Goal: Task Accomplishment & Management: Complete application form

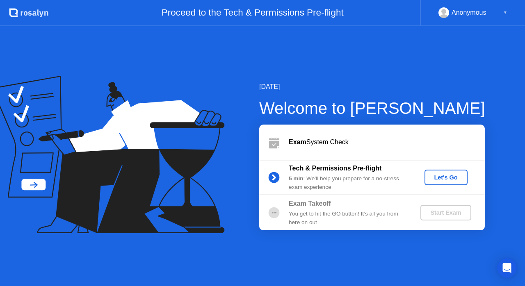
click at [445, 175] on div "Let's Go" at bounding box center [445, 177] width 36 height 7
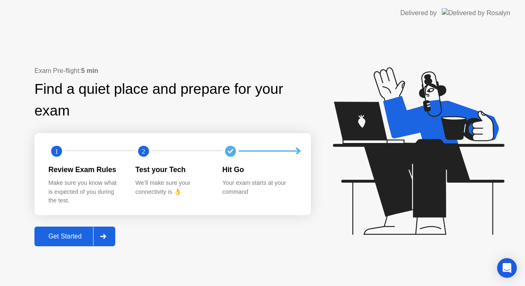
click at [107, 234] on div at bounding box center [103, 236] width 20 height 19
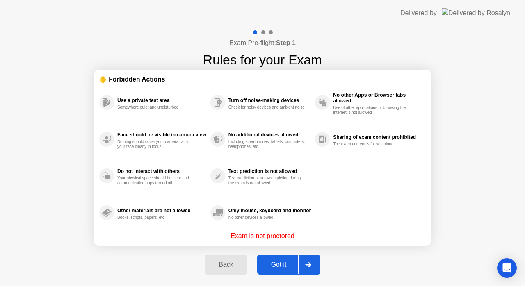
click at [313, 267] on div at bounding box center [308, 264] width 20 height 19
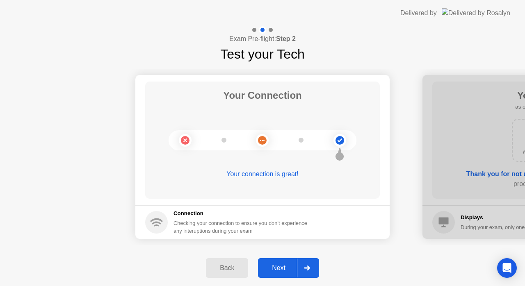
click at [230, 268] on div "Back" at bounding box center [226, 267] width 37 height 7
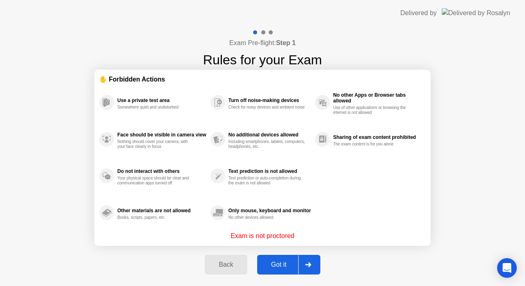
click at [313, 266] on div at bounding box center [308, 264] width 20 height 19
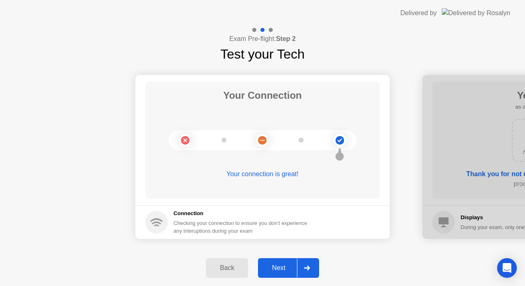
click at [264, 208] on footer "Connection Checking your connection to ensure you don’t experience any interupt…" at bounding box center [262, 222] width 254 height 34
click at [316, 268] on div at bounding box center [307, 268] width 20 height 19
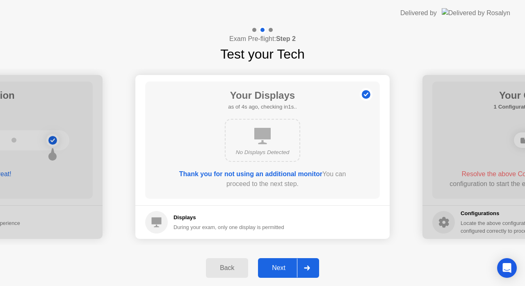
click at [316, 268] on div at bounding box center [307, 268] width 20 height 19
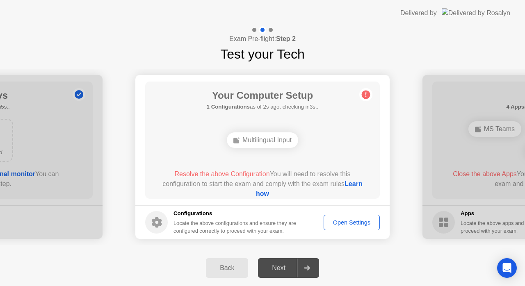
click at [271, 192] on link "Learn how" at bounding box center [309, 188] width 107 height 17
click at [354, 219] on div "Open Settings" at bounding box center [351, 222] width 50 height 7
click at [346, 222] on div "Open Settings" at bounding box center [351, 222] width 50 height 7
click at [330, 219] on div "Open Settings" at bounding box center [351, 222] width 50 height 7
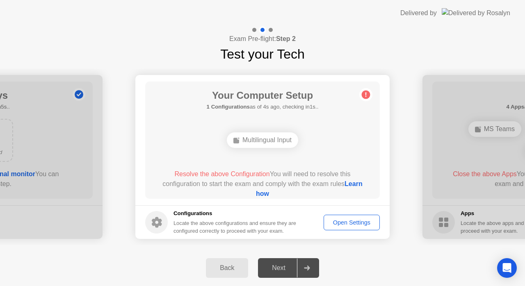
click at [160, 228] on circle at bounding box center [156, 222] width 23 height 23
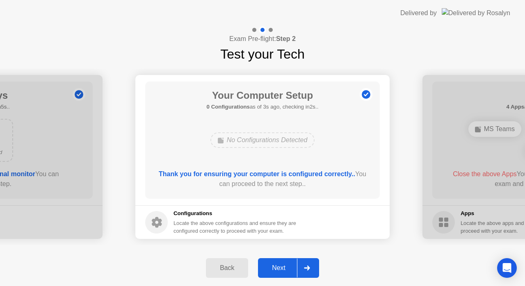
click at [308, 270] on icon at bounding box center [307, 268] width 6 height 5
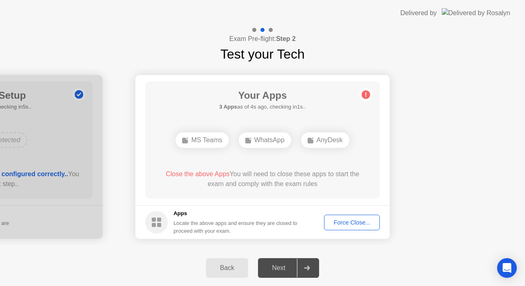
click at [307, 266] on icon at bounding box center [307, 268] width 6 height 5
click at [355, 220] on div "Force Close..." at bounding box center [352, 222] width 50 height 7
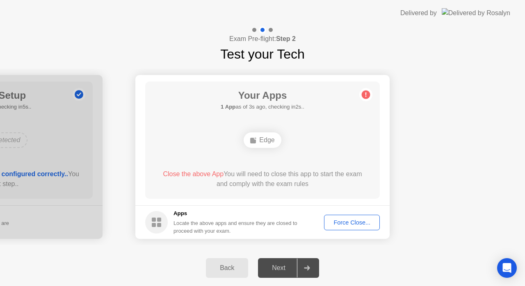
click at [273, 127] on div "Your Apps 1 App as of 3s ago, checking in2s.. Edge Close the above App You will…" at bounding box center [262, 140] width 234 height 117
drag, startPoint x: 273, startPoint y: 127, endPoint x: 259, endPoint y: 139, distance: 18.9
click at [259, 139] on div "Your Apps 1 App as of 3s ago, checking in2s.. Edge Close the above App You will…" at bounding box center [262, 140] width 234 height 117
click at [259, 139] on div "Edge" at bounding box center [261, 140] width 37 height 16
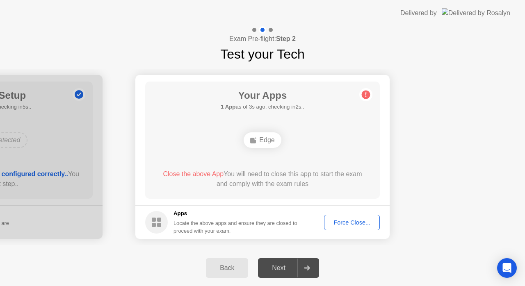
click at [348, 217] on button "Force Close..." at bounding box center [352, 223] width 56 height 16
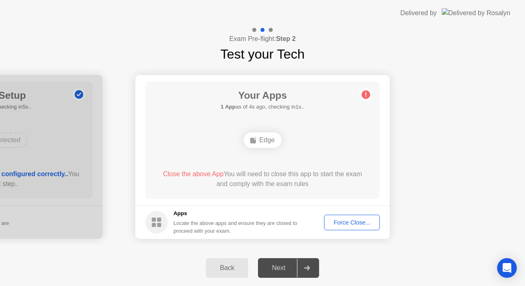
click at [264, 143] on div "Edge" at bounding box center [261, 140] width 37 height 16
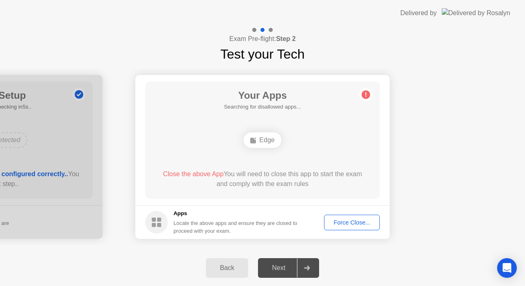
drag, startPoint x: 264, startPoint y: 143, endPoint x: 462, endPoint y: 17, distance: 234.2
click at [462, 17] on app-layout-with-logo "Delivered by Exam Pre-flight: Step 2 Test your Tech Your Connection Your connec…" at bounding box center [262, 143] width 525 height 286
click at [349, 221] on div "Force Close..." at bounding box center [352, 222] width 50 height 7
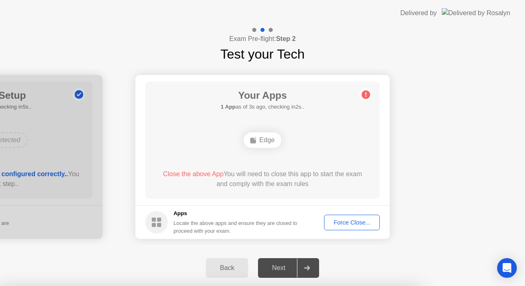
click at [386, 286] on div at bounding box center [262, 286] width 525 height 0
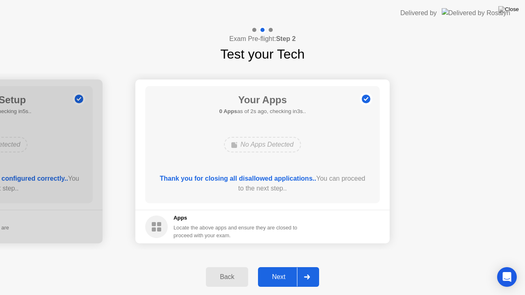
click at [309, 280] on div at bounding box center [307, 277] width 20 height 19
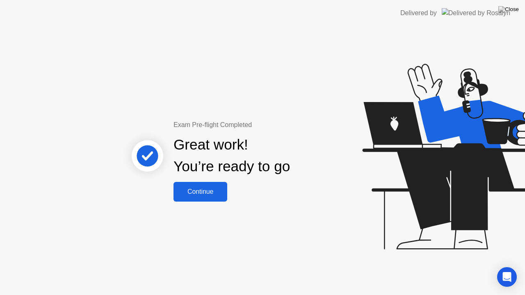
click at [148, 157] on icon at bounding box center [147, 155] width 11 height 9
click at [206, 196] on div "Continue" at bounding box center [200, 191] width 49 height 7
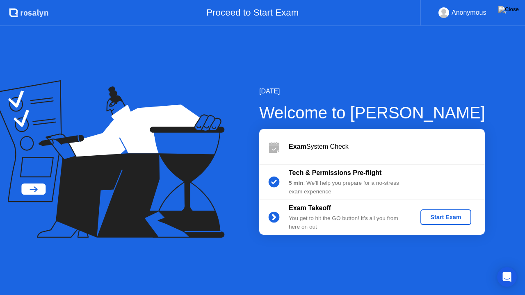
drag, startPoint x: 262, startPoint y: 0, endPoint x: 257, endPoint y: 5, distance: 6.7
click at [257, 5] on div "Proceed to Start Exam" at bounding box center [233, 13] width 371 height 26
click at [335, 286] on div "[DATE] Welcome to [PERSON_NAME] Exam System Check Tech & Permissions Pre-flight…" at bounding box center [262, 160] width 525 height 269
click at [314, 286] on div "[DATE] Welcome to [PERSON_NAME] Exam System Check Tech & Permissions Pre-flight…" at bounding box center [262, 160] width 525 height 269
drag, startPoint x: 348, startPoint y: 0, endPoint x: 397, endPoint y: 36, distance: 60.1
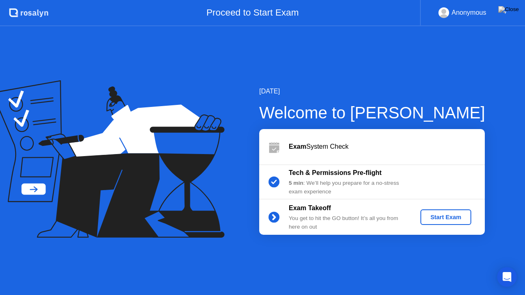
click at [397, 36] on app-layout-with-header ".st0{fill:#f0f8ff;} .st1{fill:#d4e3ff;} .st2{fill:#b4c2ff;} background Proceed …" at bounding box center [262, 147] width 525 height 295
drag, startPoint x: 387, startPoint y: 2, endPoint x: 351, endPoint y: 65, distance: 72.3
click at [351, 65] on app-layout-with-header ".st0{fill:#f0f8ff;} .st1{fill:#d4e3ff;} .st2{fill:#b4c2ff;} background Proceed …" at bounding box center [262, 147] width 525 height 295
click at [390, 0] on div "Proceed to Start Exam" at bounding box center [233, 13] width 371 height 26
drag, startPoint x: 139, startPoint y: 0, endPoint x: 171, endPoint y: 45, distance: 55.3
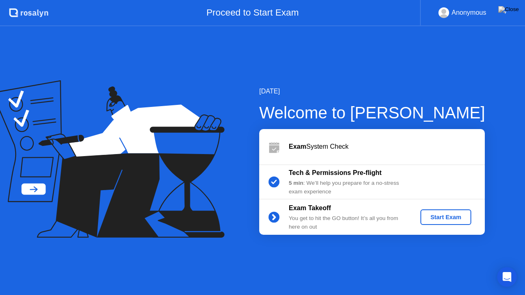
click at [171, 45] on app-layout-with-header ".st0{fill:#f0f8ff;} .st1{fill:#d4e3ff;} .st2{fill:#b4c2ff;} background Proceed …" at bounding box center [262, 147] width 525 height 295
click at [515, 12] on img at bounding box center [508, 9] width 20 height 7
click at [218, 286] on div "[DATE] Welcome to [PERSON_NAME] Exam System Check Tech & Permissions Pre-flight…" at bounding box center [262, 160] width 525 height 269
drag, startPoint x: 199, startPoint y: 293, endPoint x: 181, endPoint y: 295, distance: 18.5
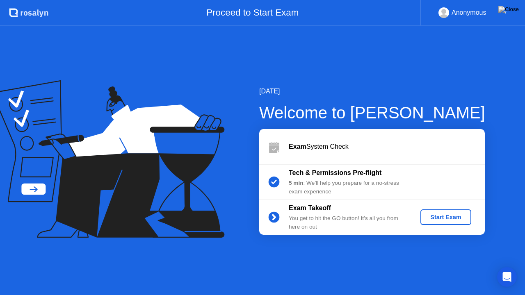
click at [181, 286] on div "[DATE] Welcome to [PERSON_NAME] Exam System Check Tech & Permissions Pre-flight…" at bounding box center [262, 160] width 525 height 269
drag, startPoint x: 181, startPoint y: 295, endPoint x: 115, endPoint y: 228, distance: 93.9
click at [115, 228] on div "[DATE] Welcome to [PERSON_NAME] Exam System Check Tech & Permissions Pre-flight…" at bounding box center [262, 160] width 525 height 269
drag, startPoint x: 73, startPoint y: 0, endPoint x: 7, endPoint y: 0, distance: 66.0
click at [7, 0] on header ".st0{fill:#f0f8ff;} .st1{fill:#d4e3ff;} .st2{fill:#b4c2ff;} background Proceed …" at bounding box center [262, 13] width 525 height 26
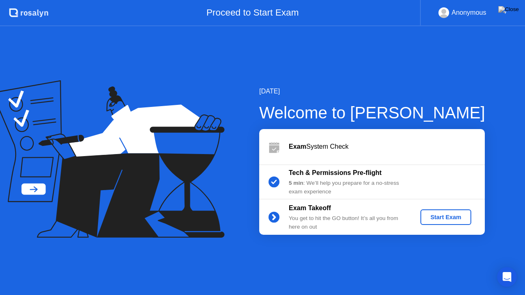
drag, startPoint x: 7, startPoint y: 0, endPoint x: 3, endPoint y: 27, distance: 27.2
click at [3, 27] on app-layout-with-header ".st0{fill:#f0f8ff;} .st1{fill:#d4e3ff;} .st2{fill:#b4c2ff;} background Proceed …" at bounding box center [262, 147] width 525 height 295
drag, startPoint x: 396, startPoint y: 4, endPoint x: 355, endPoint y: 11, distance: 41.6
click at [355, 11] on div "Proceed to Start Exam" at bounding box center [233, 13] width 371 height 26
drag, startPoint x: 346, startPoint y: 0, endPoint x: 353, endPoint y: 63, distance: 63.6
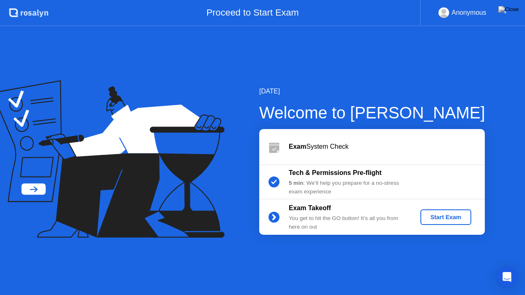
click at [353, 63] on app-layout-with-header ".st0{fill:#f0f8ff;} .st1{fill:#d4e3ff;} .st2{fill:#b4c2ff;} background Proceed …" at bounding box center [262, 147] width 525 height 295
drag, startPoint x: 353, startPoint y: 63, endPoint x: 328, endPoint y: 15, distance: 54.6
click at [328, 15] on app-layout-with-header ".st0{fill:#f0f8ff;} .st1{fill:#d4e3ff;} .st2{fill:#b4c2ff;} background Proceed …" at bounding box center [262, 147] width 525 height 295
drag, startPoint x: 328, startPoint y: 15, endPoint x: 302, endPoint y: 0, distance: 30.1
click at [302, 0] on div "Proceed to Start Exam" at bounding box center [233, 13] width 371 height 26
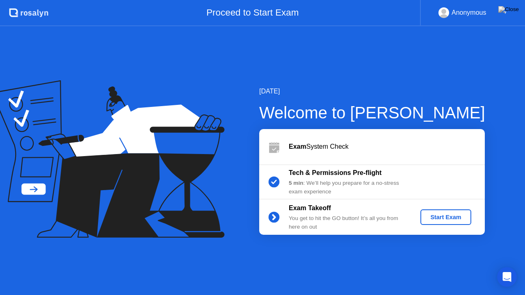
drag, startPoint x: 302, startPoint y: 0, endPoint x: 298, endPoint y: 42, distance: 41.9
click at [298, 42] on app-layout-with-header ".st0{fill:#f0f8ff;} .st1{fill:#d4e3ff;} .st2{fill:#b4c2ff;} background Proceed …" at bounding box center [262, 147] width 525 height 295
click at [304, 141] on div "Exam System Check" at bounding box center [371, 146] width 225 height 35
drag, startPoint x: 277, startPoint y: 150, endPoint x: 340, endPoint y: 171, distance: 66.1
click at [340, 171] on div "Exam System Check Tech & Permissions Pre-flight 5 min : We’ll help you prepare …" at bounding box center [371, 182] width 225 height 106
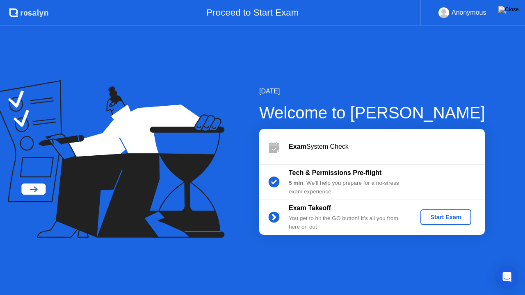
click at [339, 215] on div "You get to hit the GO button! It’s all you from here on out" at bounding box center [348, 222] width 118 height 17
click at [503, 12] on div "▼" at bounding box center [505, 12] width 4 height 11
click at [507, 13] on button at bounding box center [508, 9] width 25 height 11
click at [435, 286] on div at bounding box center [262, 295] width 525 height 0
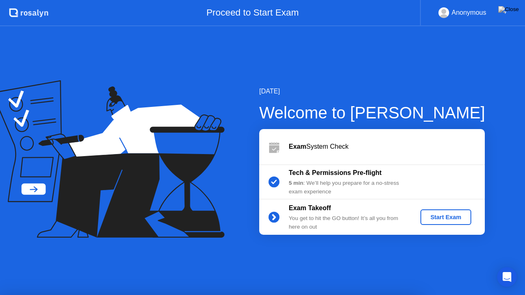
click at [400, 77] on div "[DATE] Welcome to [PERSON_NAME] Exam System Check Tech & Permissions Pre-flight…" at bounding box center [262, 160] width 525 height 269
click at [515, 12] on img at bounding box center [508, 9] width 20 height 7
